Goal: Information Seeking & Learning: Learn about a topic

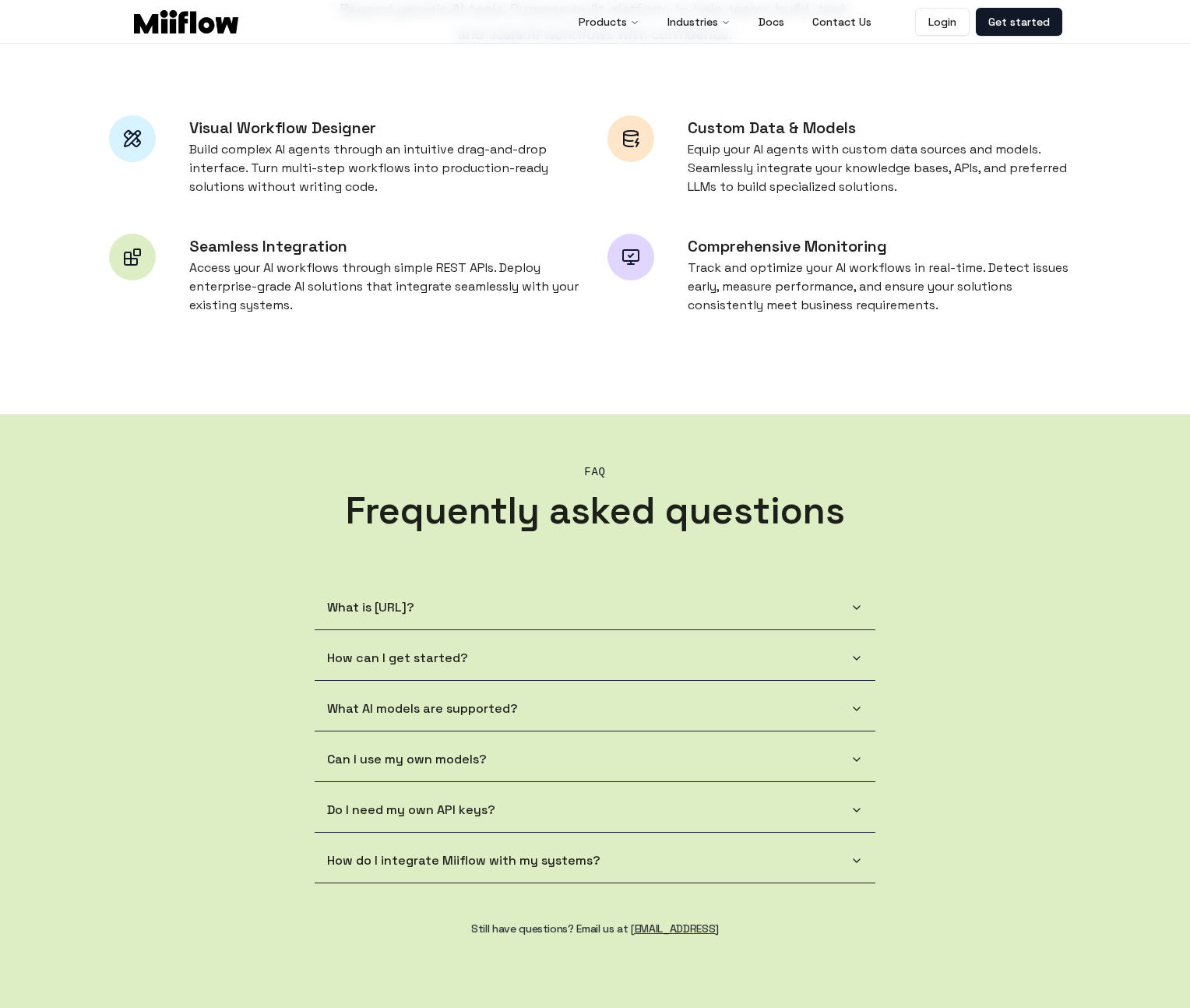
scroll to position [1070, 0]
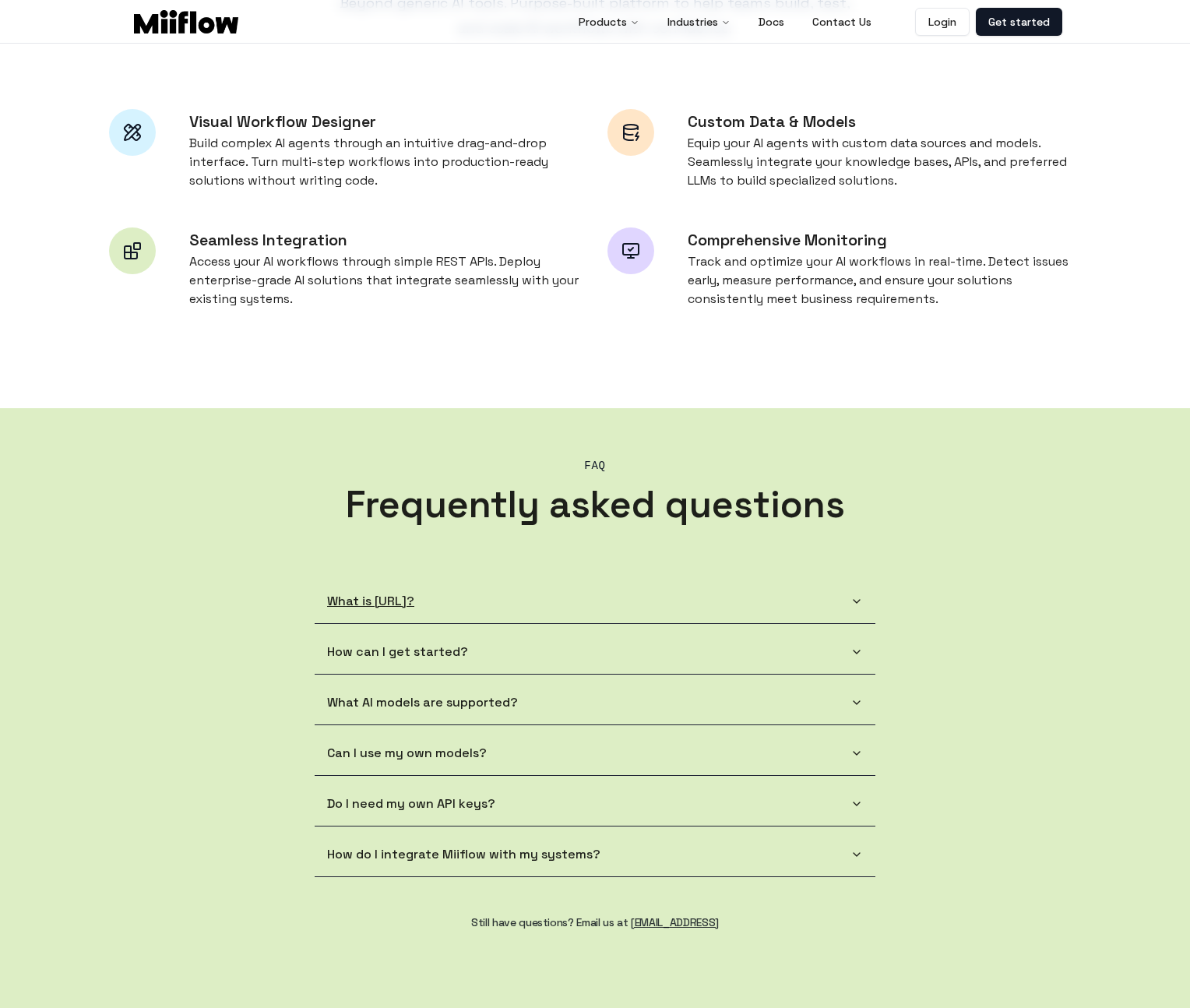
click at [453, 599] on button "What is [URL]?" at bounding box center [595, 601] width 561 height 44
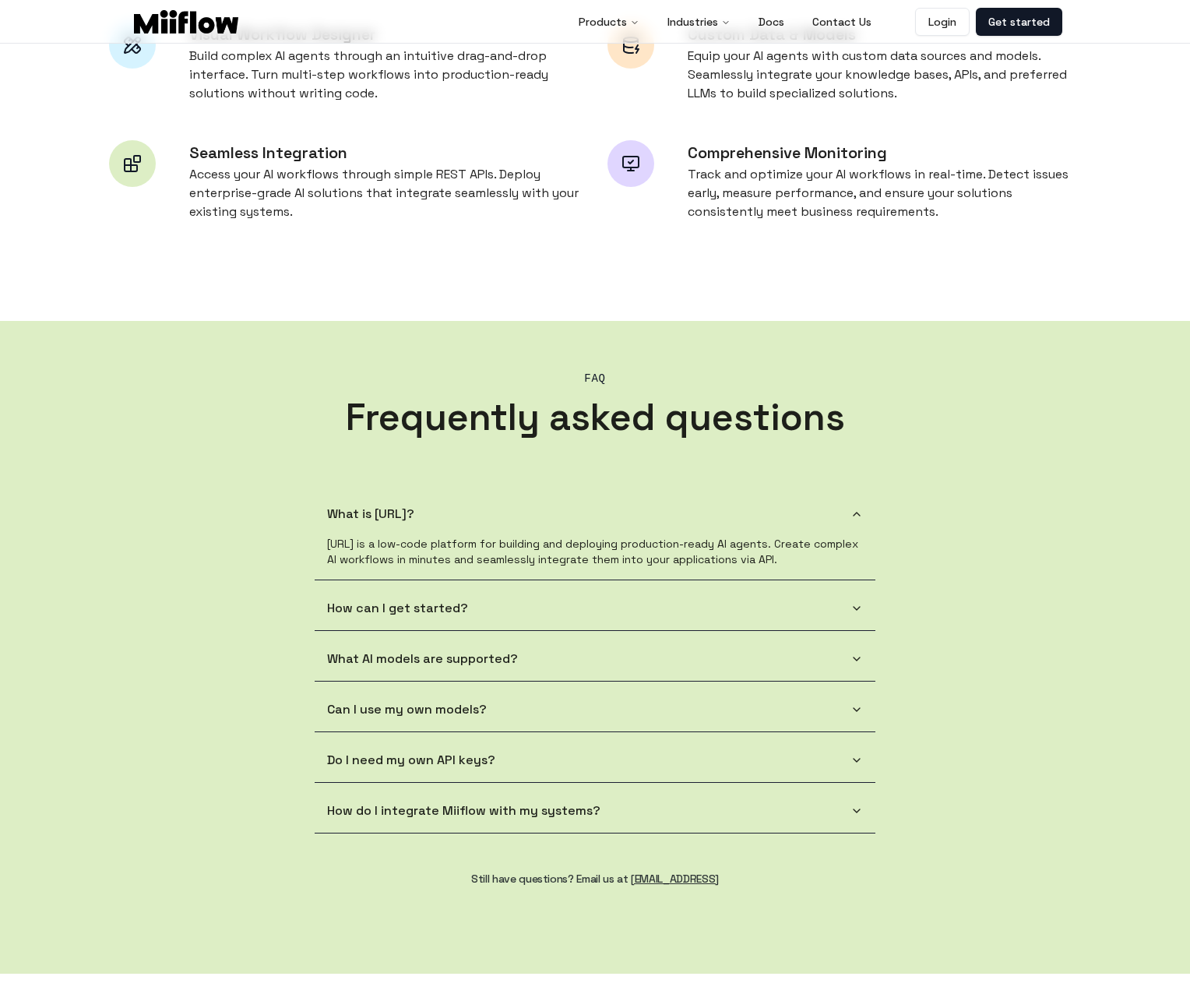
scroll to position [1159, 0]
click at [357, 600] on button "How can I get started?" at bounding box center [595, 607] width 561 height 44
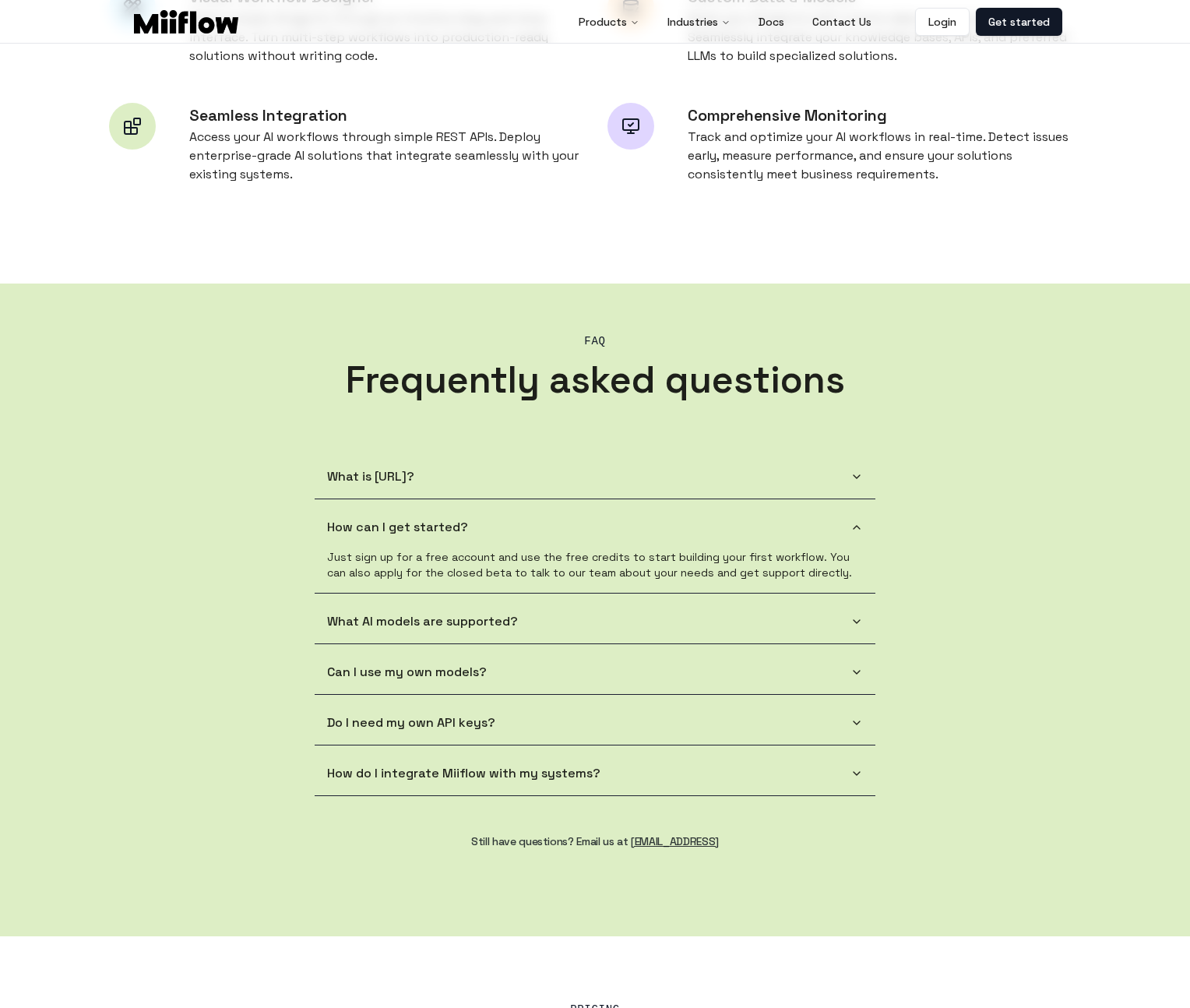
scroll to position [1196, 0]
click at [429, 607] on button "What AI models are supported?" at bounding box center [595, 620] width 561 height 44
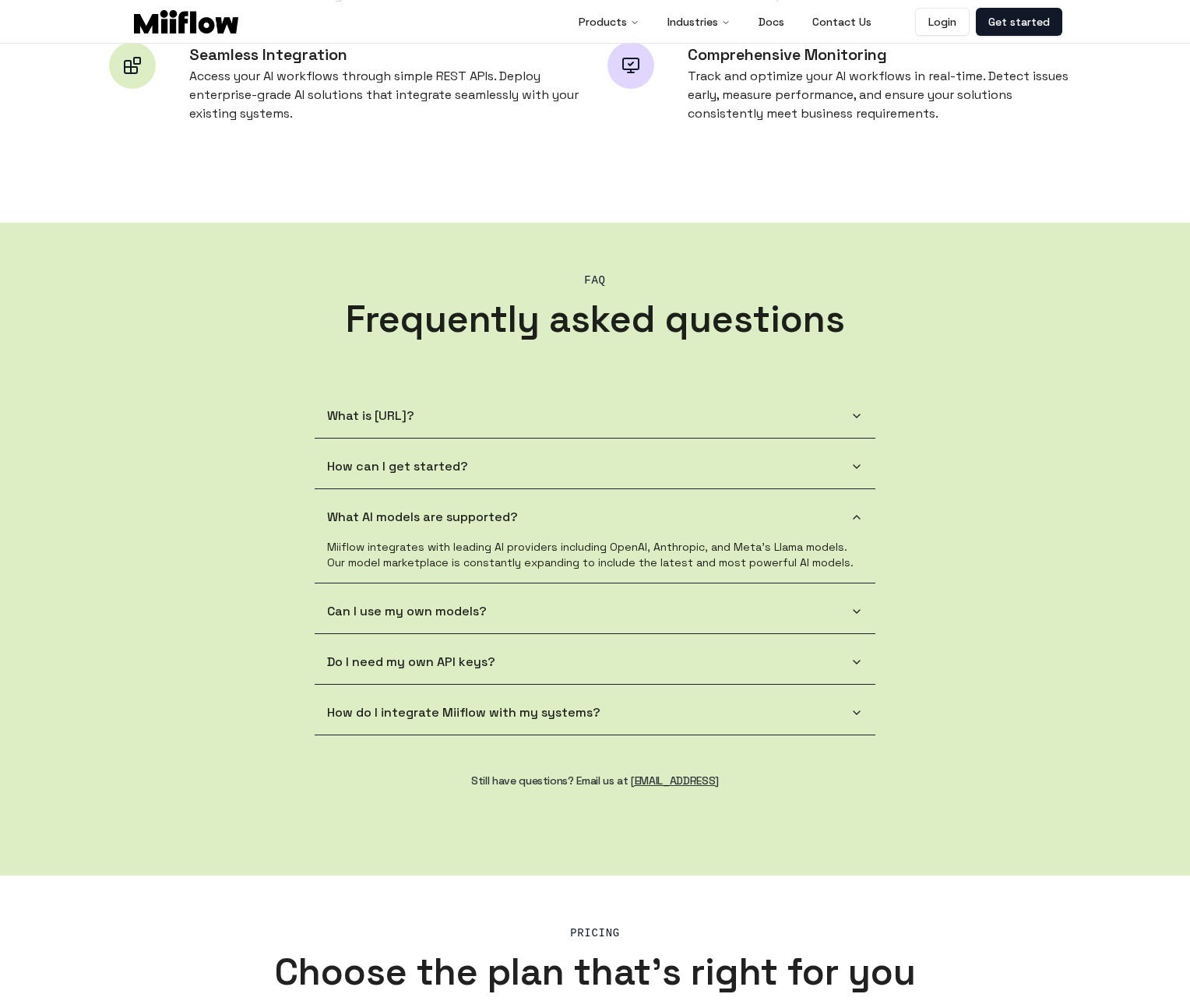
scroll to position [1257, 0]
click at [447, 598] on button "Can I use my own models?" at bounding box center [595, 610] width 561 height 44
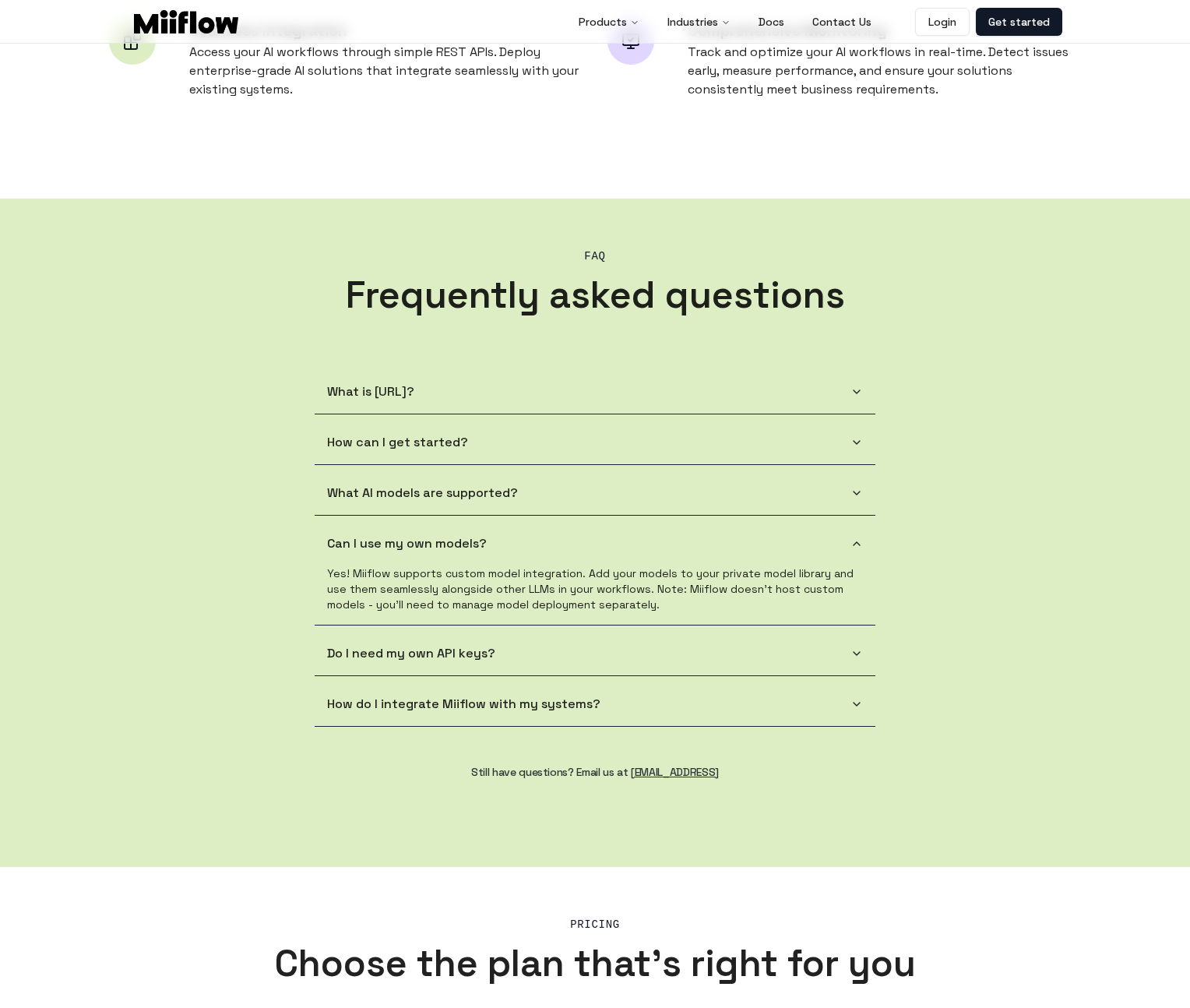
scroll to position [1284, 0]
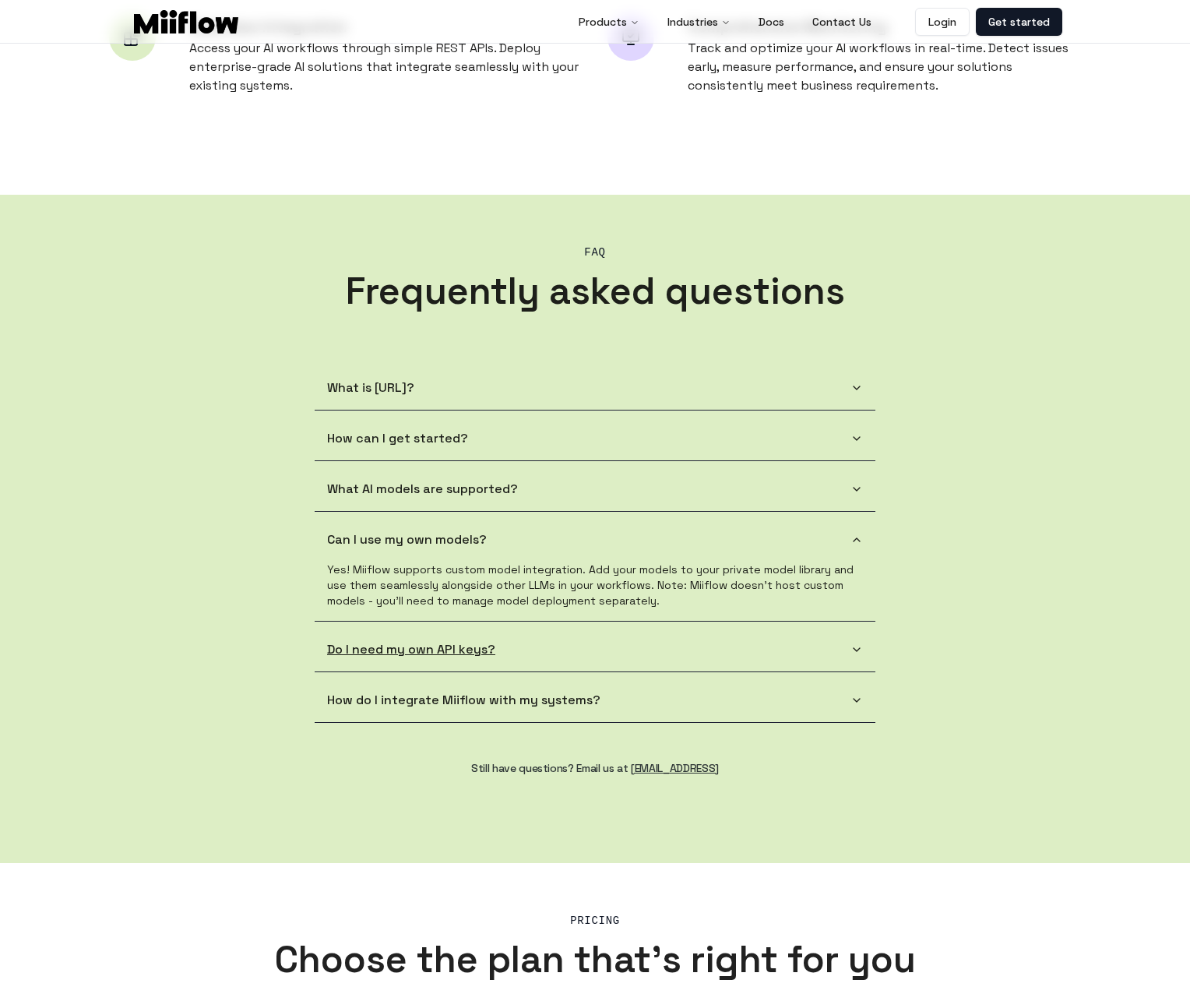
click at [559, 636] on button "Do I need my own API keys?" at bounding box center [595, 650] width 561 height 44
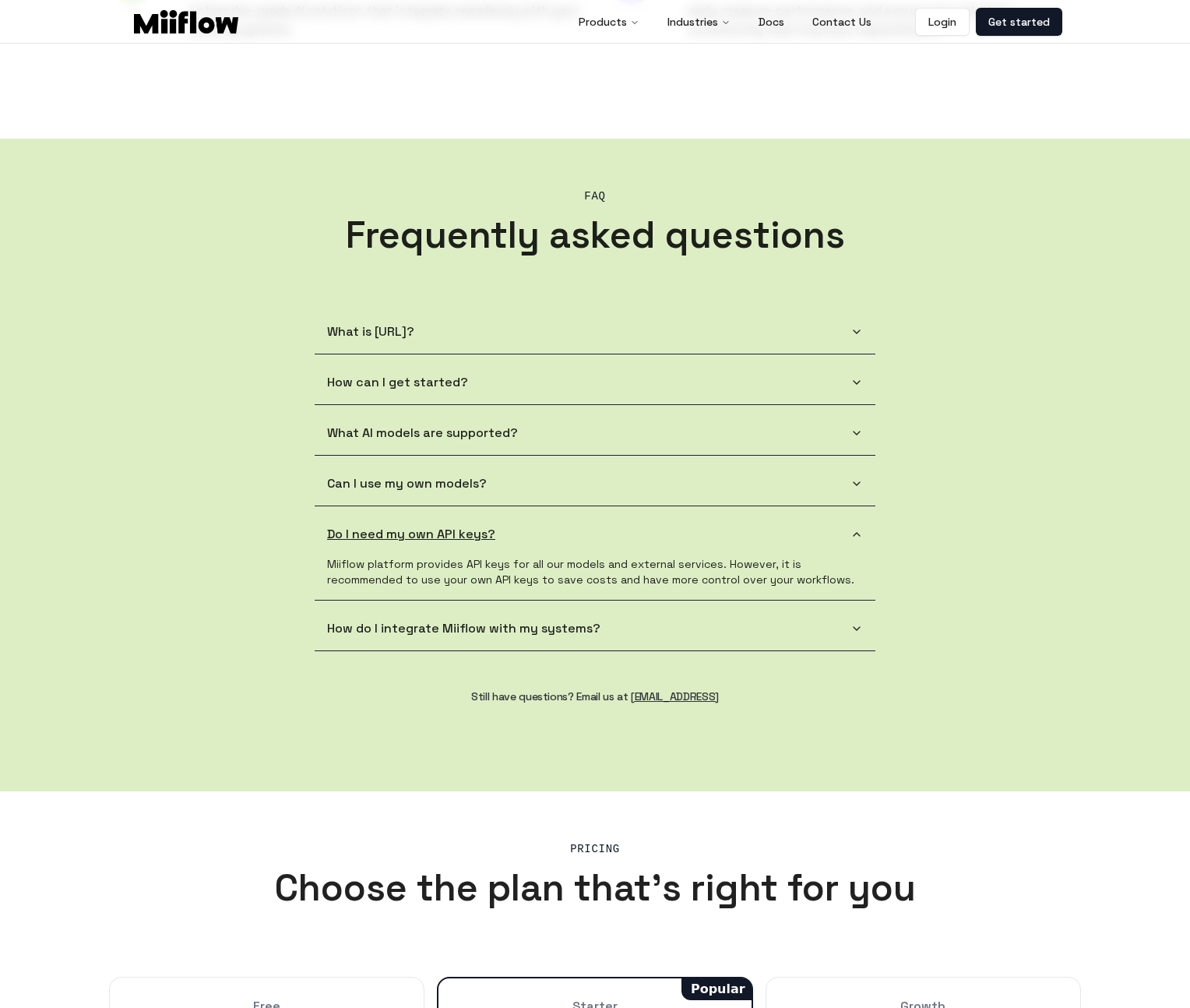
scroll to position [1342, 0]
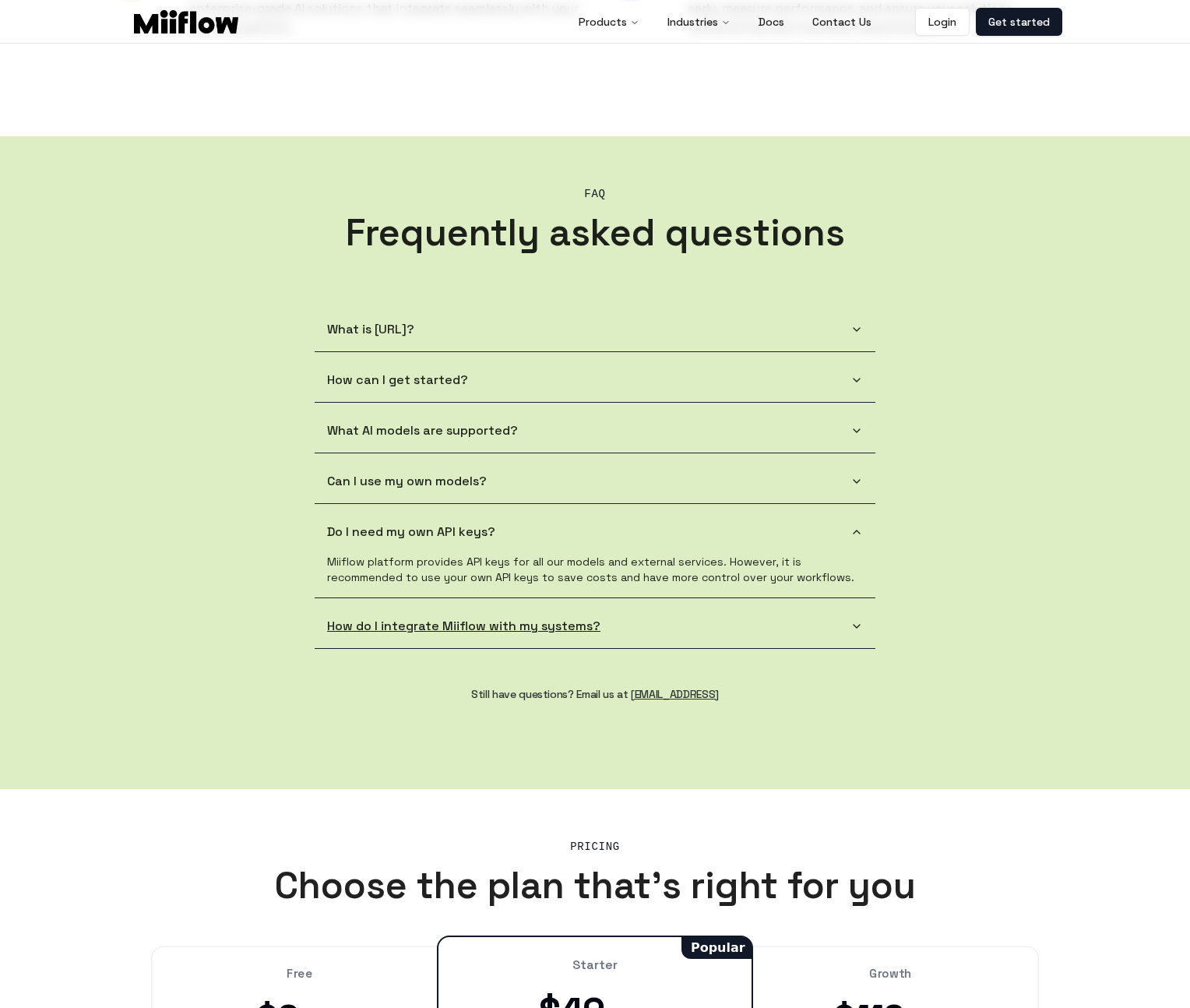
click at [494, 625] on button "How do I integrate Miiflow with my systems?" at bounding box center [595, 626] width 561 height 44
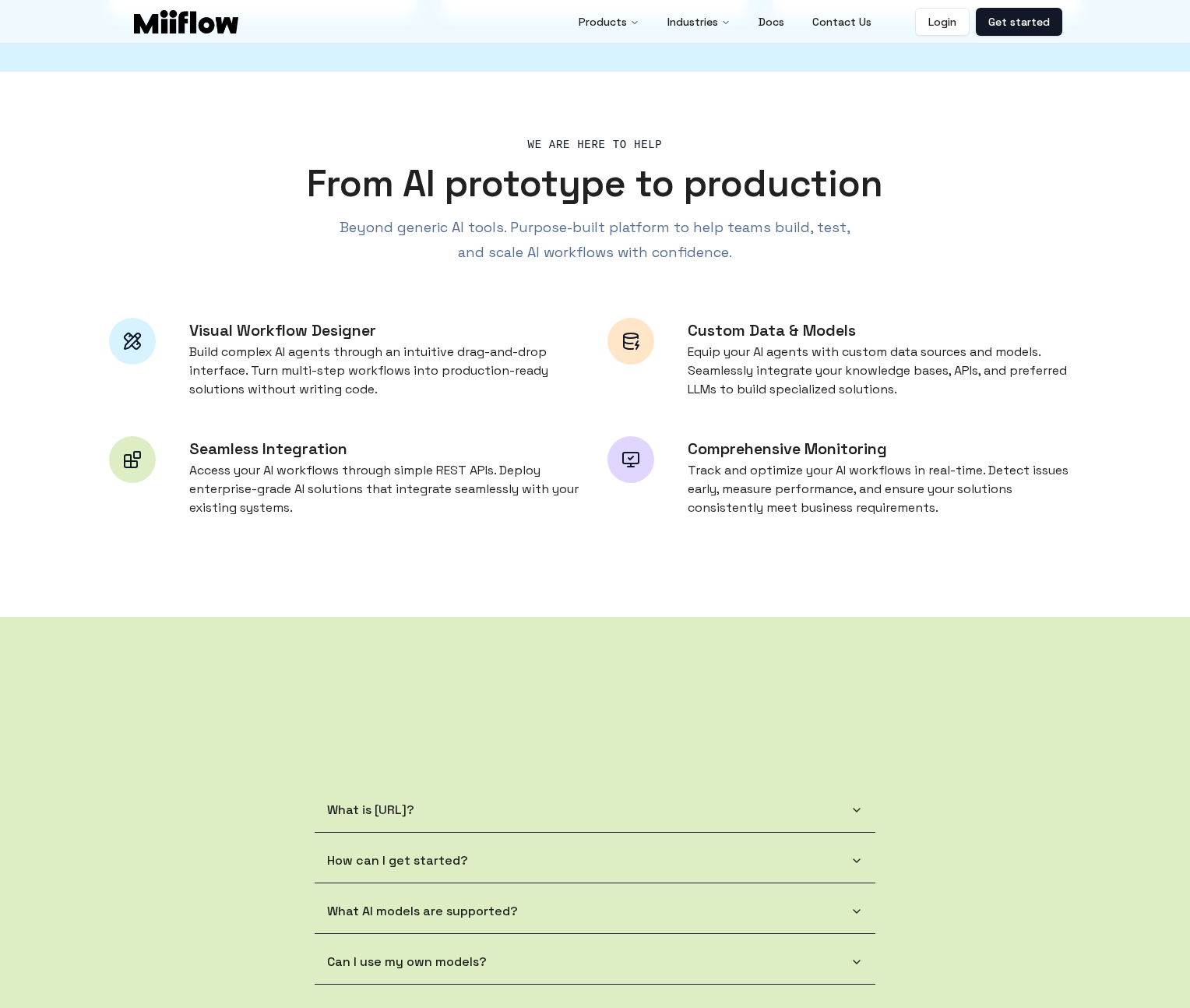
scroll to position [0, 0]
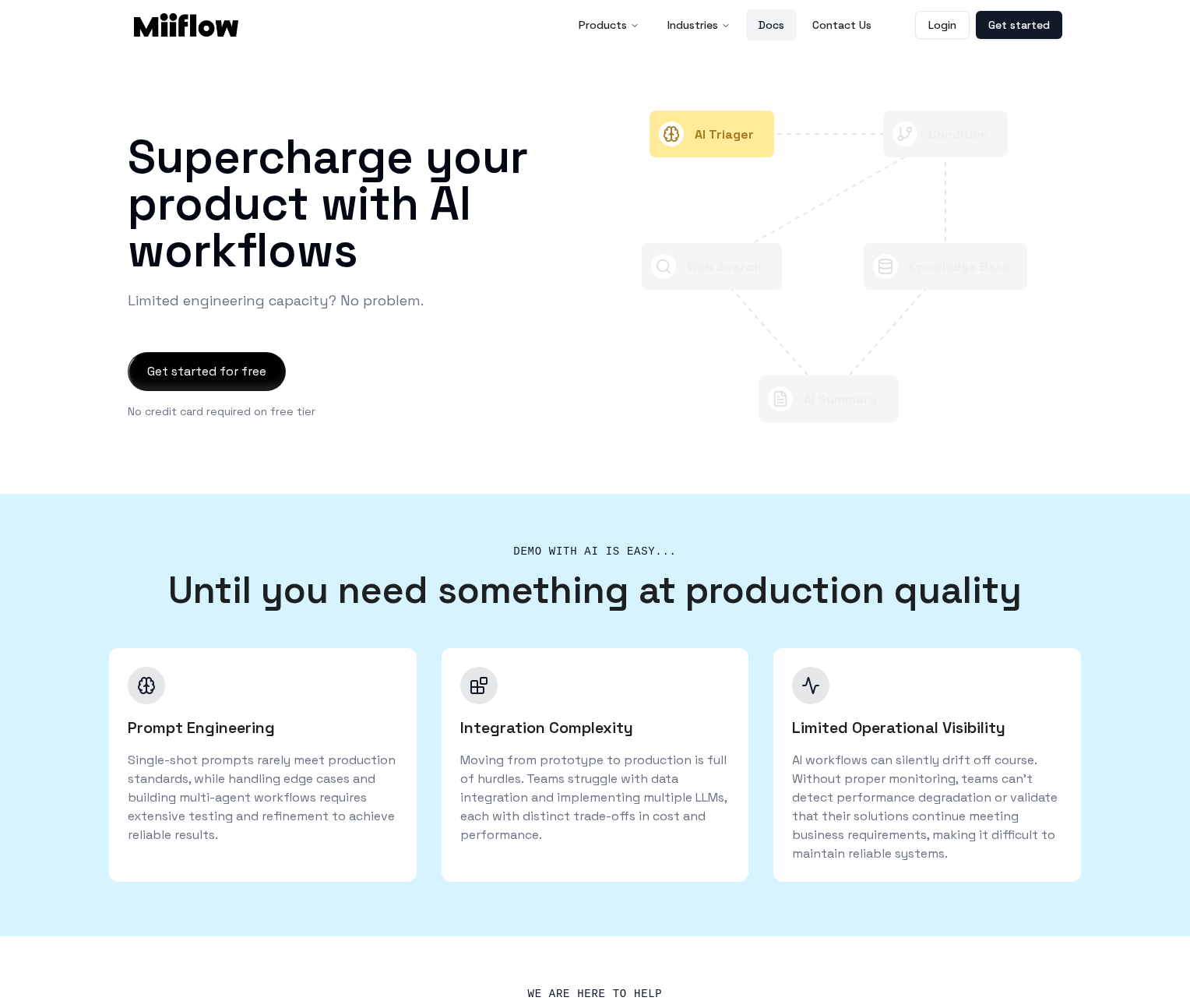
click at [772, 22] on link "Docs" at bounding box center [771, 25] width 51 height 32
